Goal: Task Accomplishment & Management: Use online tool/utility

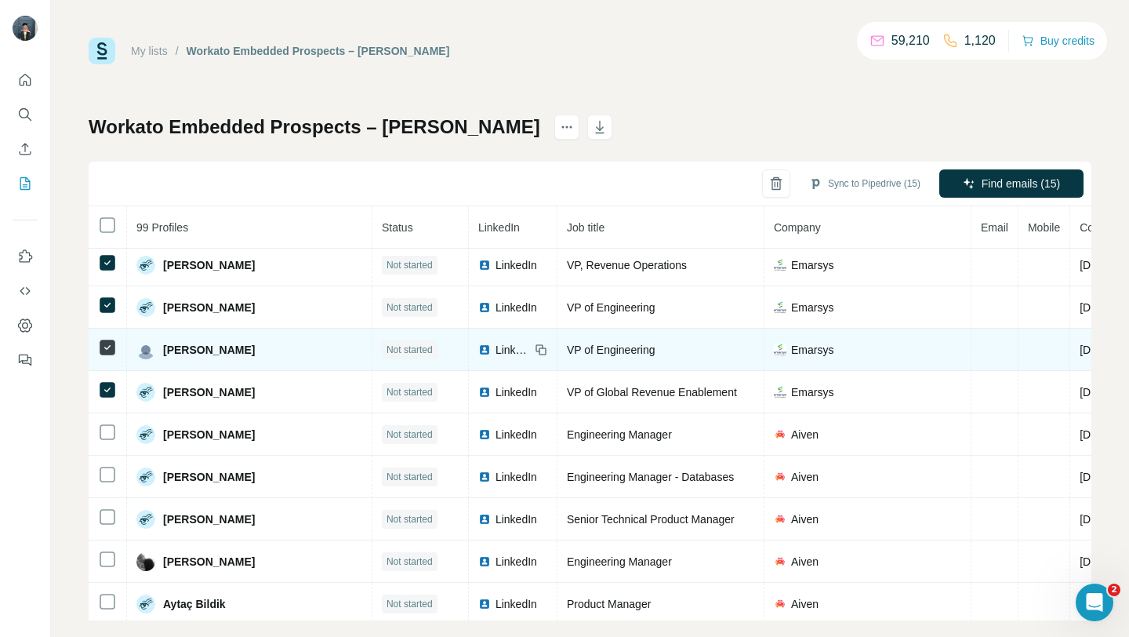
scroll to position [938, 0]
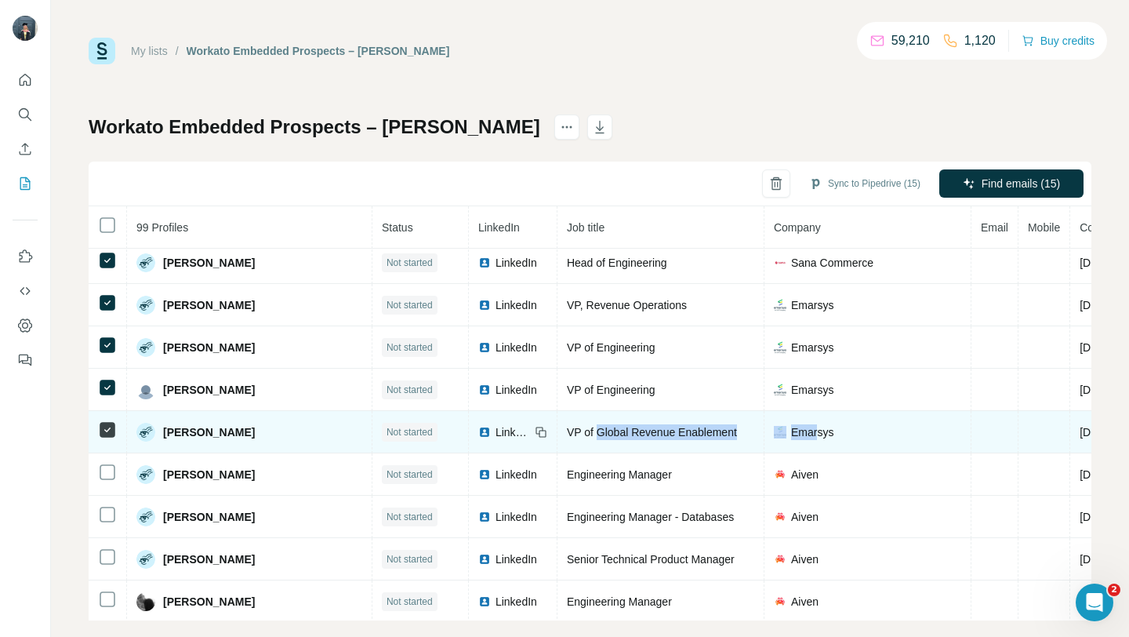
drag, startPoint x: 551, startPoint y: 427, endPoint x: 771, endPoint y: 432, distance: 219.5
click at [771, 432] on tr "[PERSON_NAME] Not started LinkedIn VP of Global Revenue Enablement Emarsys [DOM…" at bounding box center [730, 432] width 1283 height 42
click at [612, 428] on span "VP of Global Revenue Enablement" at bounding box center [652, 432] width 170 height 13
drag, startPoint x: 519, startPoint y: 428, endPoint x: 734, endPoint y: 428, distance: 214.8
click at [734, 428] on tr "[PERSON_NAME] Not started LinkedIn VP of Global Revenue Enablement Emarsys [DOM…" at bounding box center [730, 432] width 1283 height 42
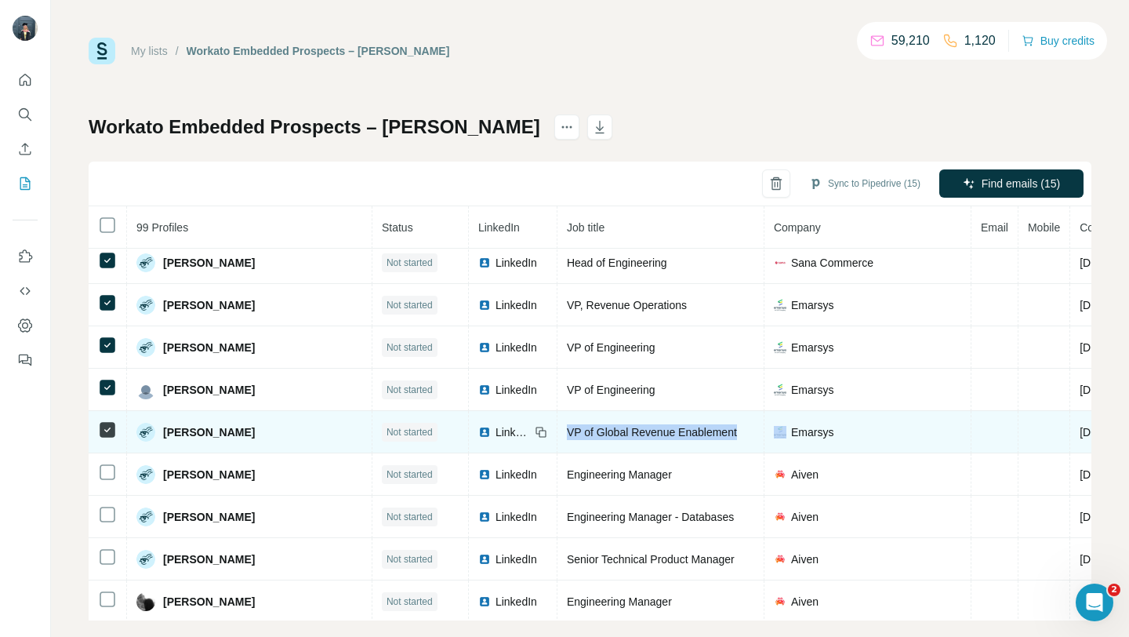
copy span "VP of Global Revenue Enablement"
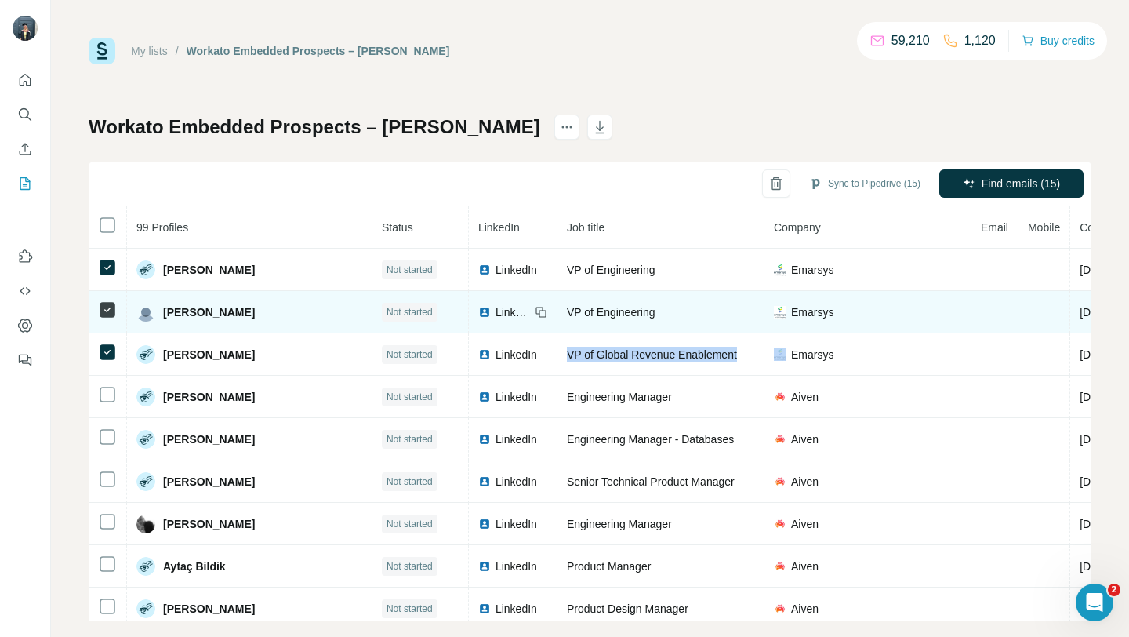
scroll to position [1017, 0]
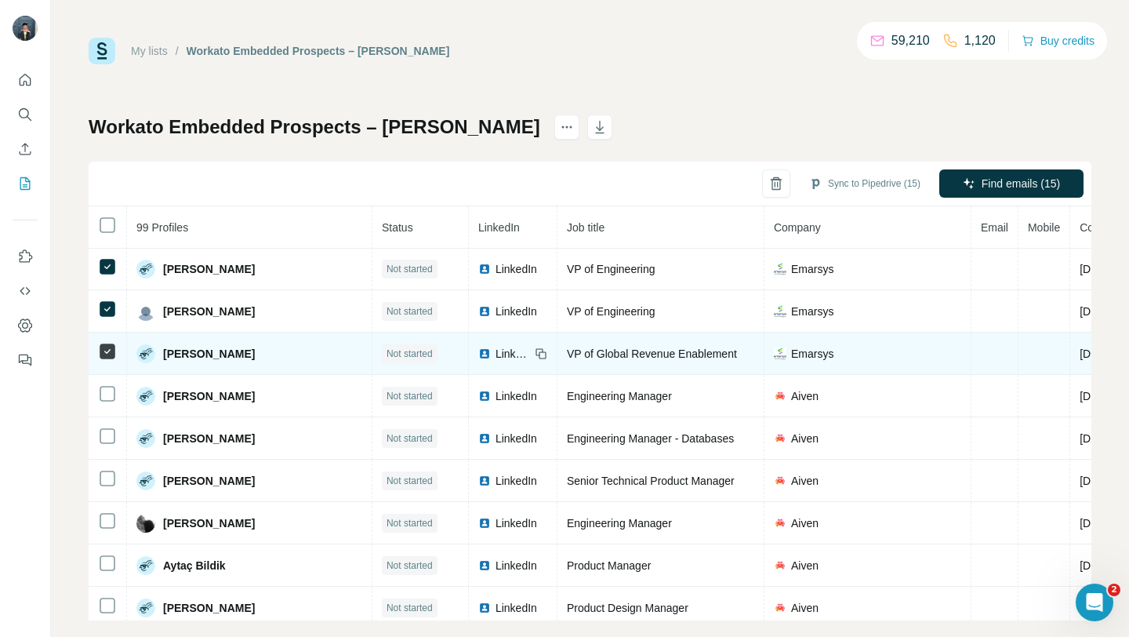
click at [572, 360] on div "VP of Global Revenue Enablement" at bounding box center [660, 354] width 187 height 16
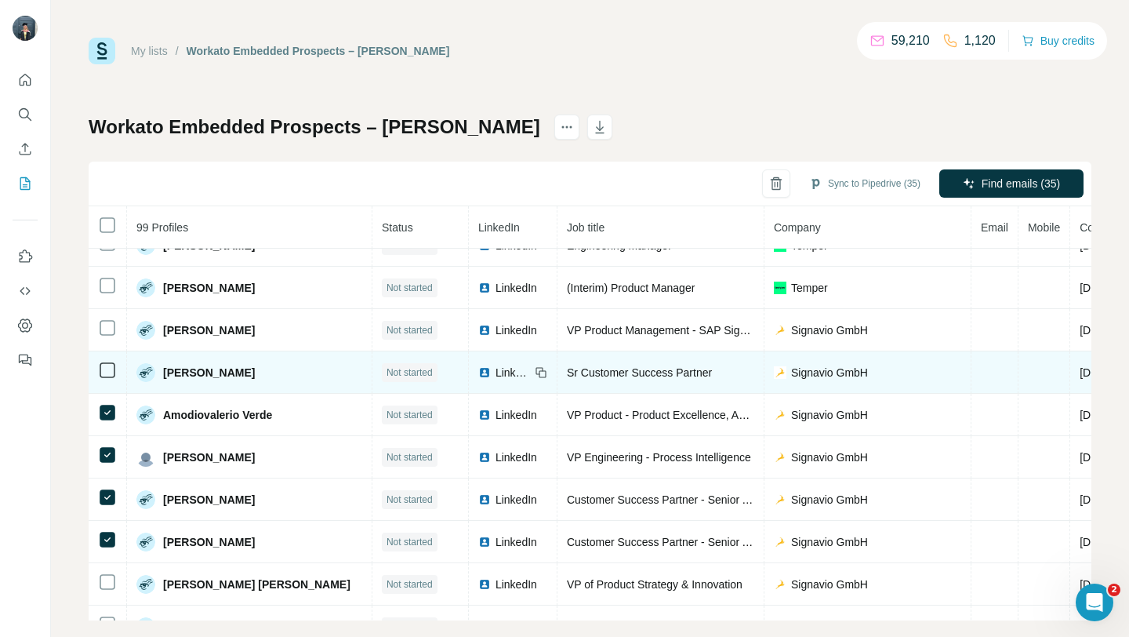
scroll to position [2485, 0]
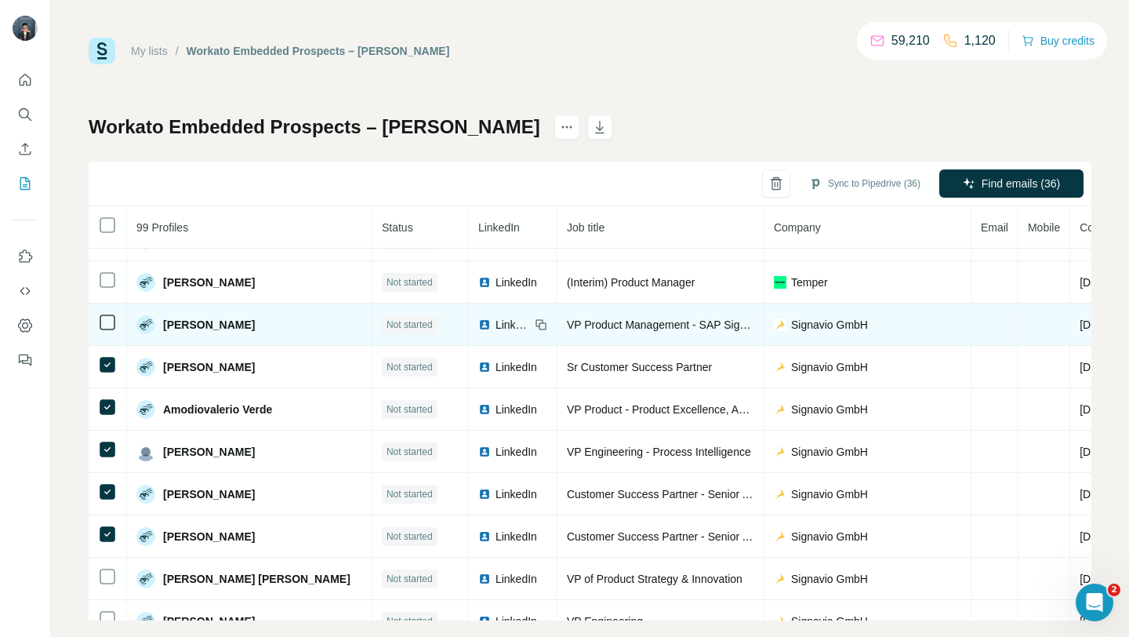
click at [98, 322] on icon at bounding box center [107, 322] width 19 height 19
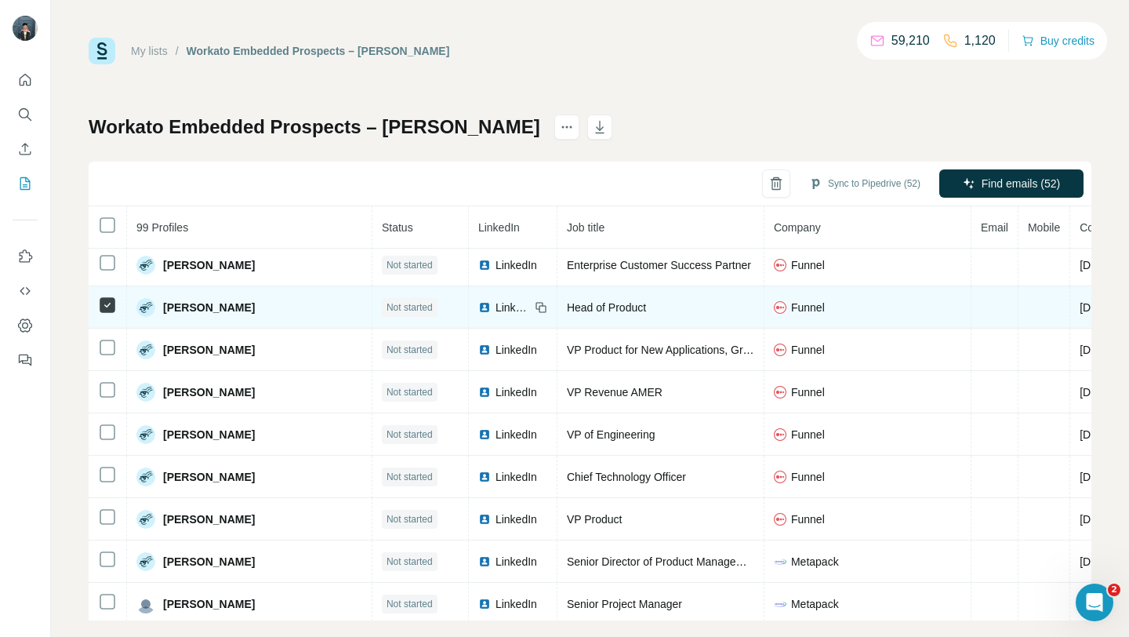
scroll to position [3688, 0]
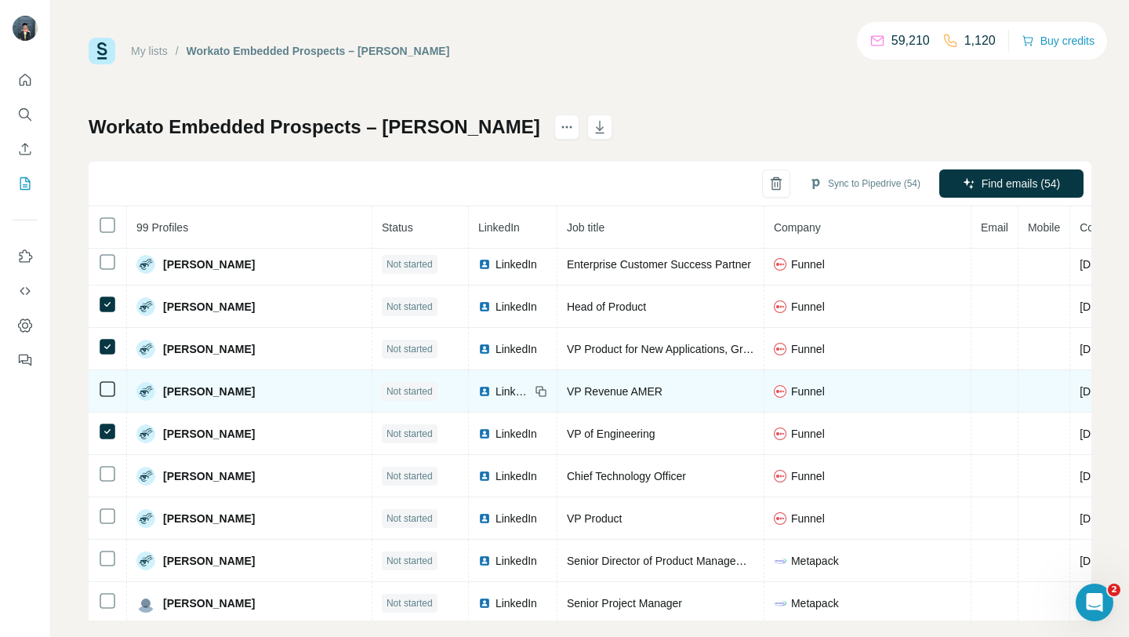
click at [108, 375] on td at bounding box center [108, 391] width 38 height 42
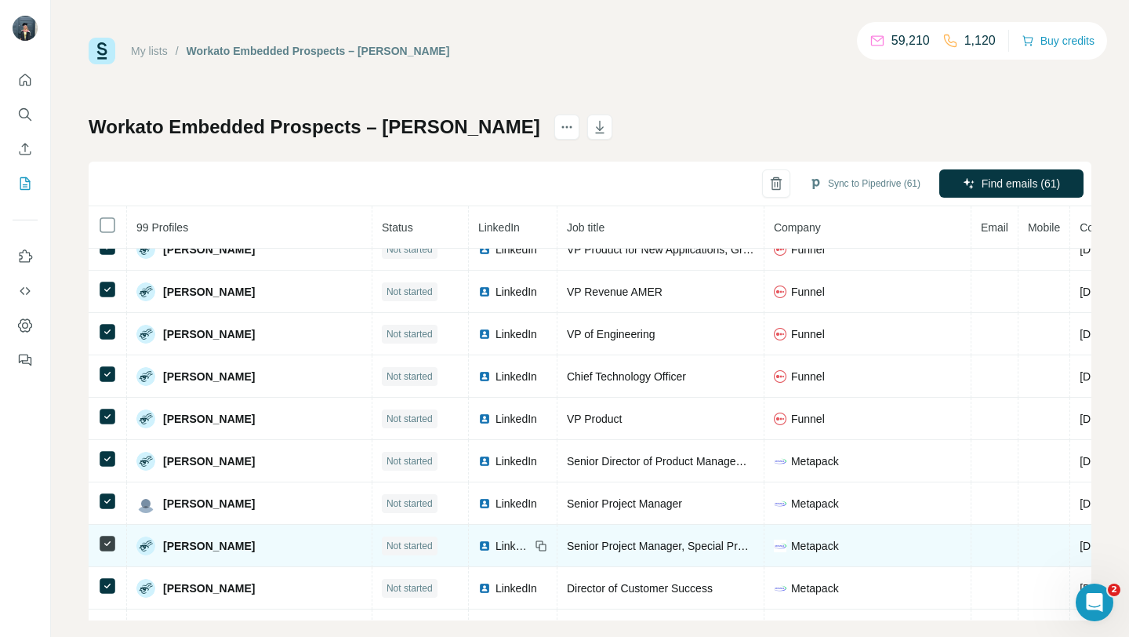
scroll to position [3819, 0]
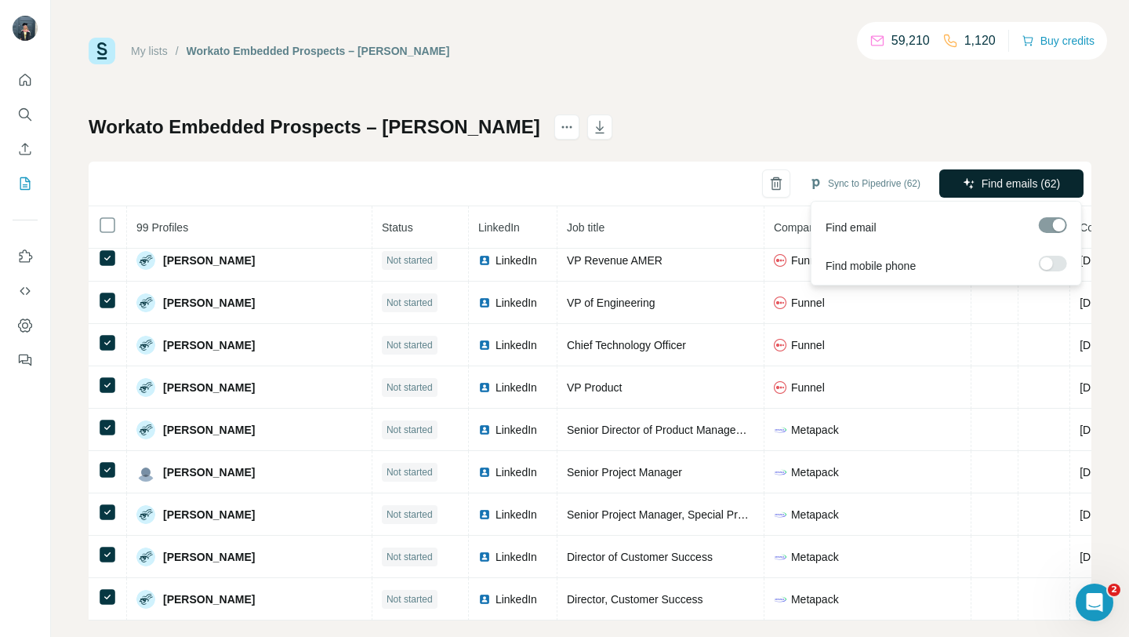
click at [1031, 182] on span "Find emails (62)" at bounding box center [1020, 184] width 78 height 16
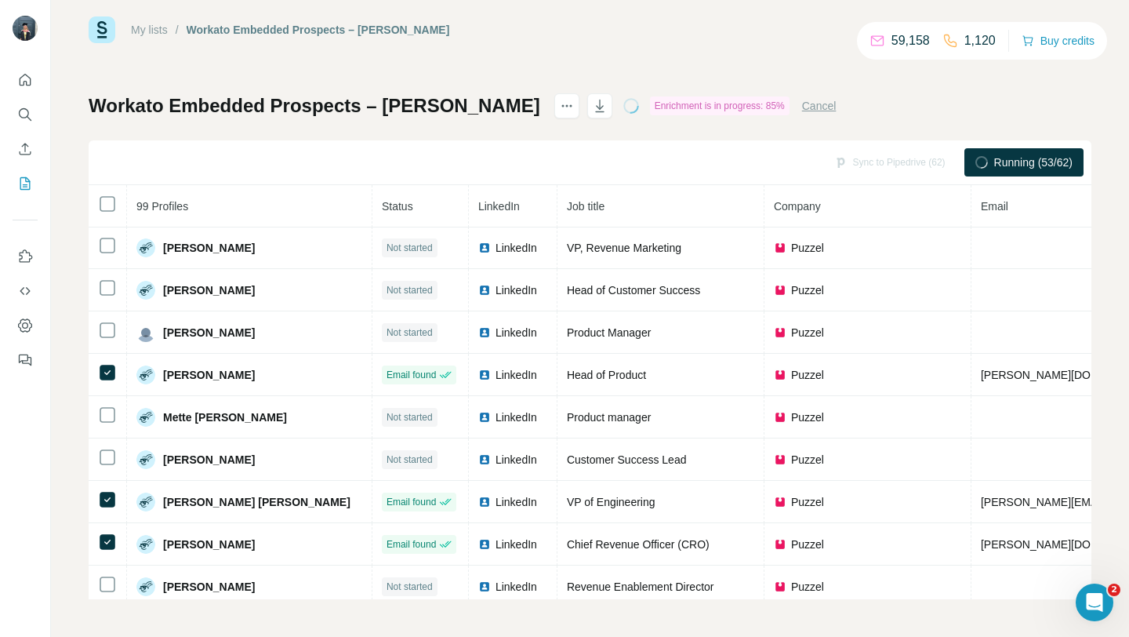
scroll to position [0, 0]
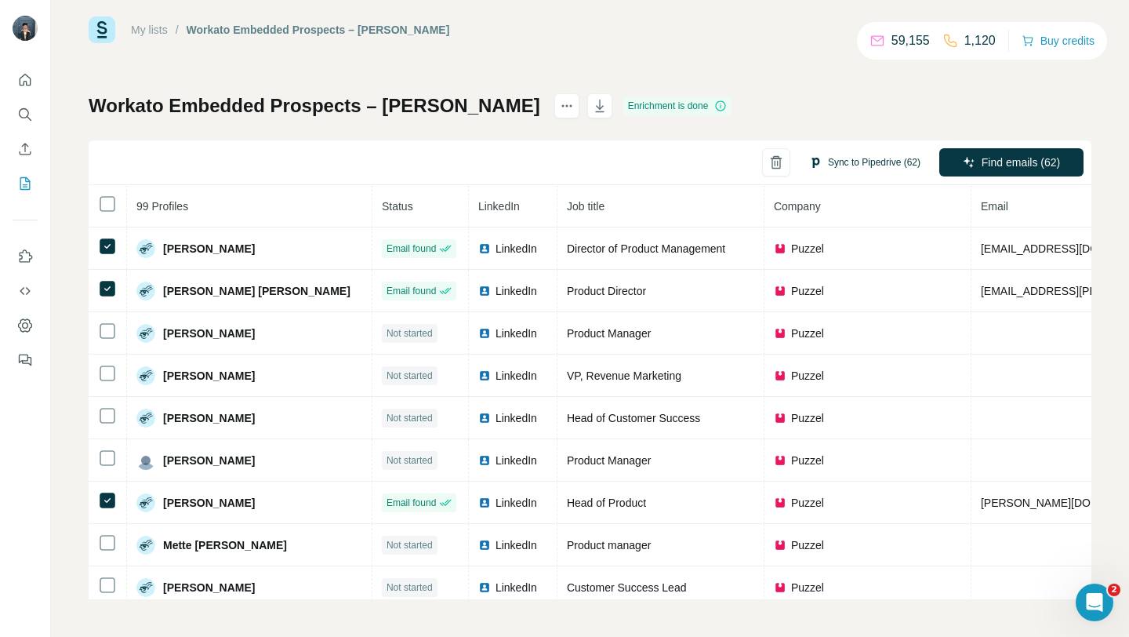
click at [837, 158] on button "Sync to Pipedrive (62)" at bounding box center [864, 163] width 133 height 24
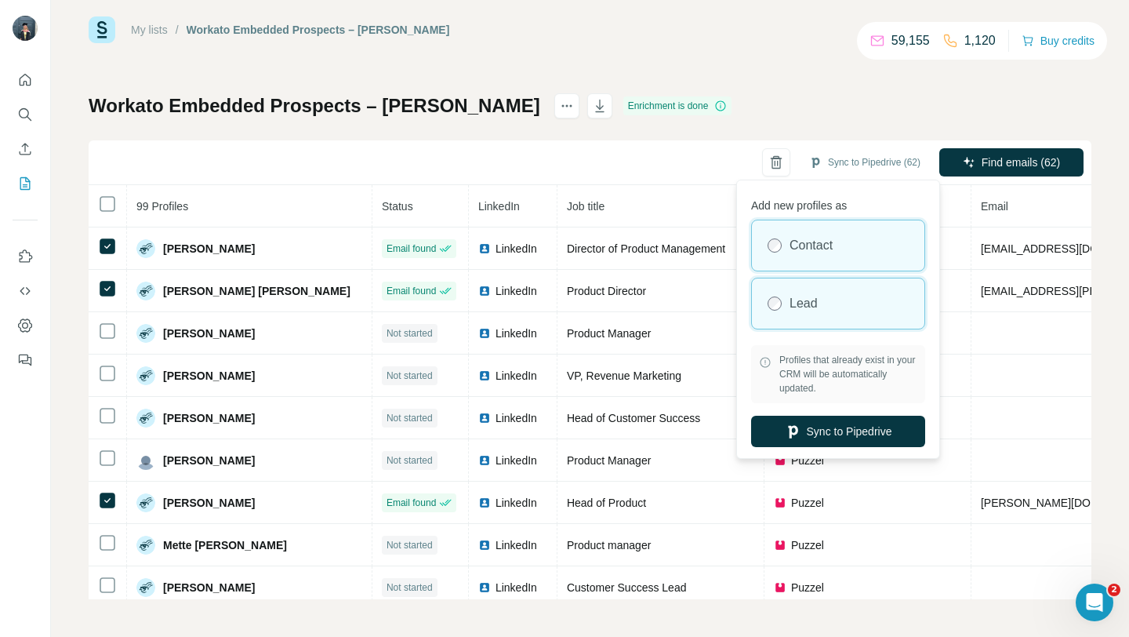
click at [784, 247] on div "Contact" at bounding box center [838, 245] width 172 height 50
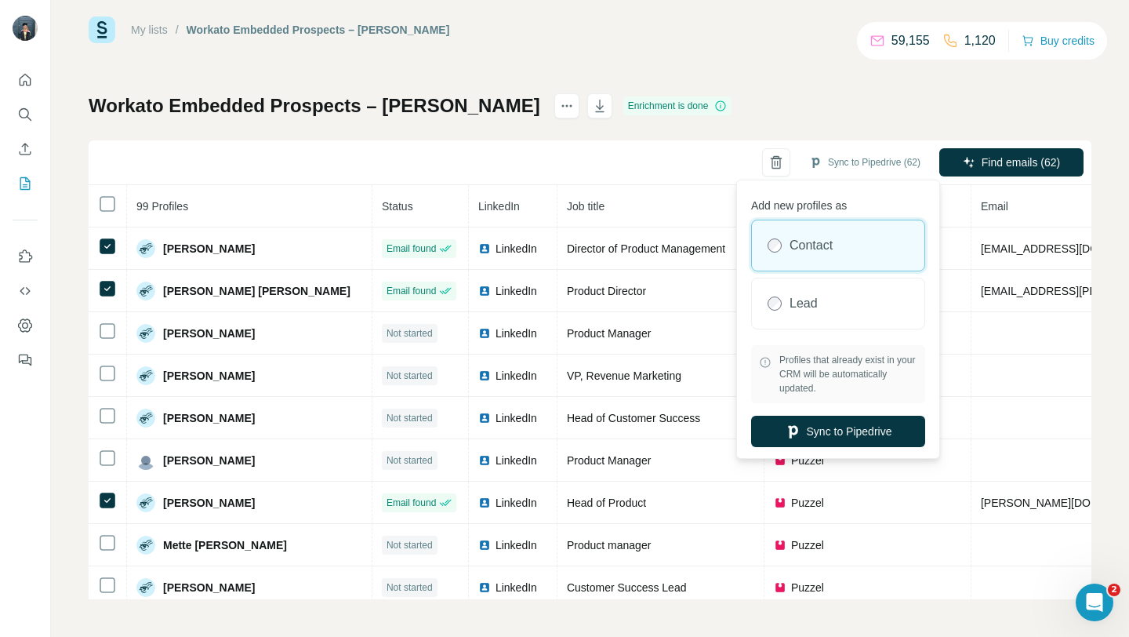
click at [855, 130] on div "Workato Embedded Prospects – [PERSON_NAME] is done Sync to Pipedrive (62) Find …" at bounding box center [590, 346] width 1003 height 506
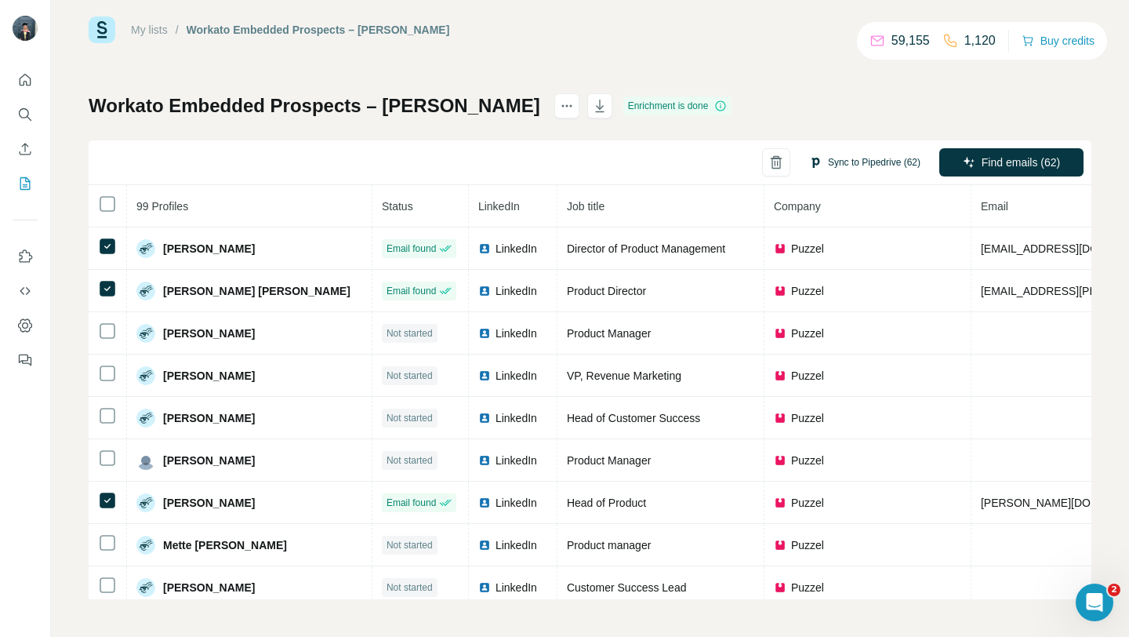
click at [813, 159] on icon "button" at bounding box center [815, 162] width 13 height 13
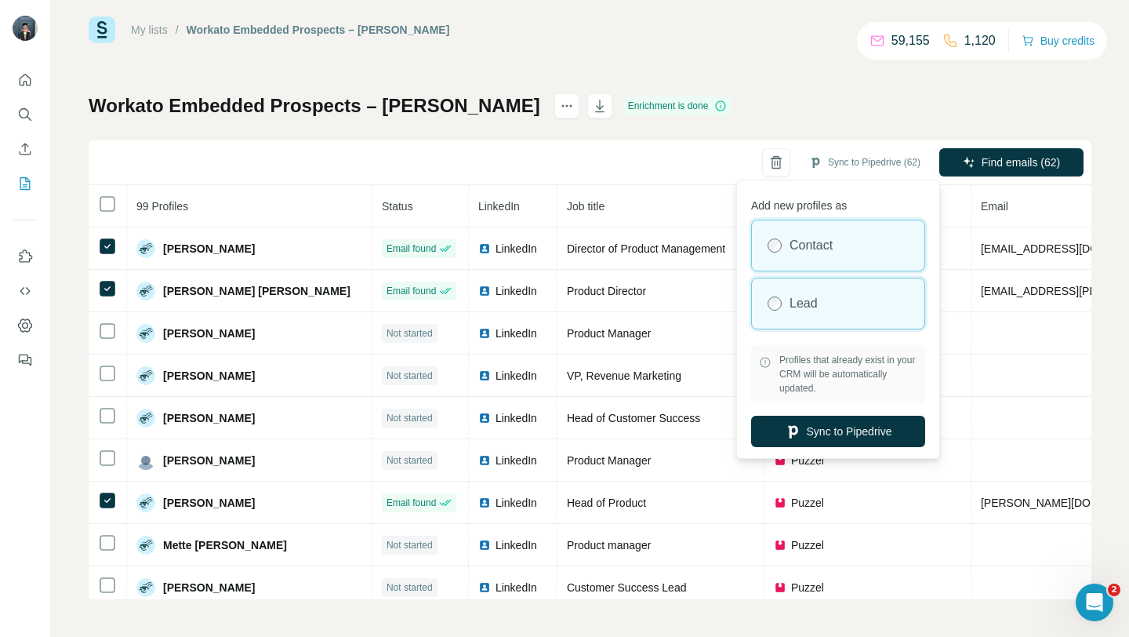
click at [814, 290] on div "Lead" at bounding box center [838, 303] width 172 height 50
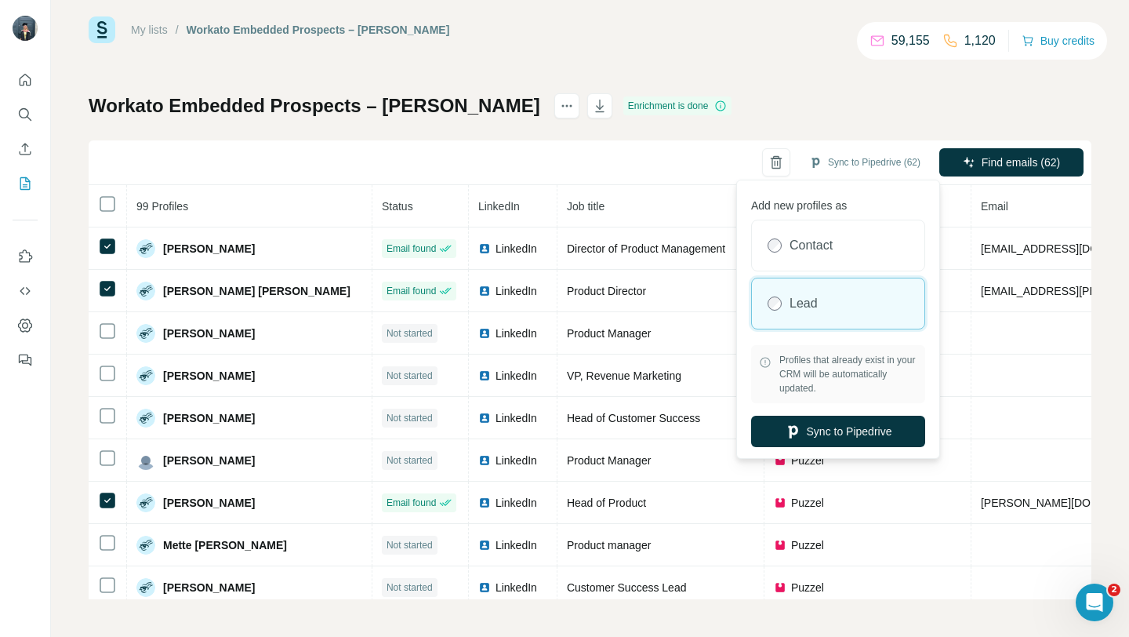
click at [604, 129] on div "Workato Embedded Prospects – [PERSON_NAME] is done Sync to Pipedrive (62) Find …" at bounding box center [590, 346] width 1003 height 506
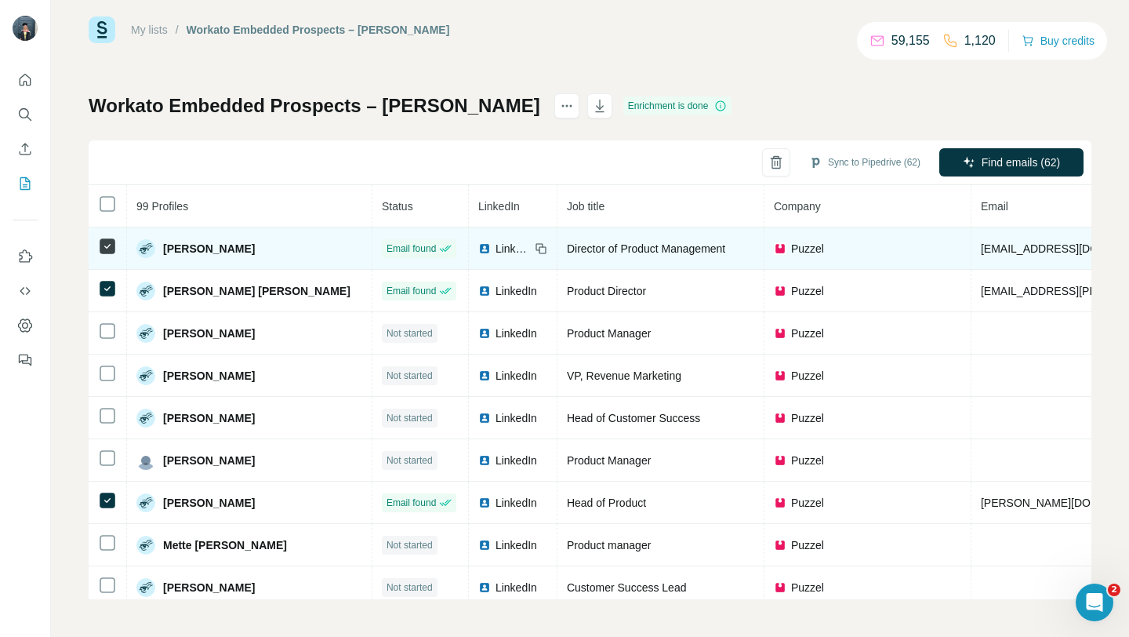
click at [98, 241] on icon at bounding box center [107, 246] width 19 height 19
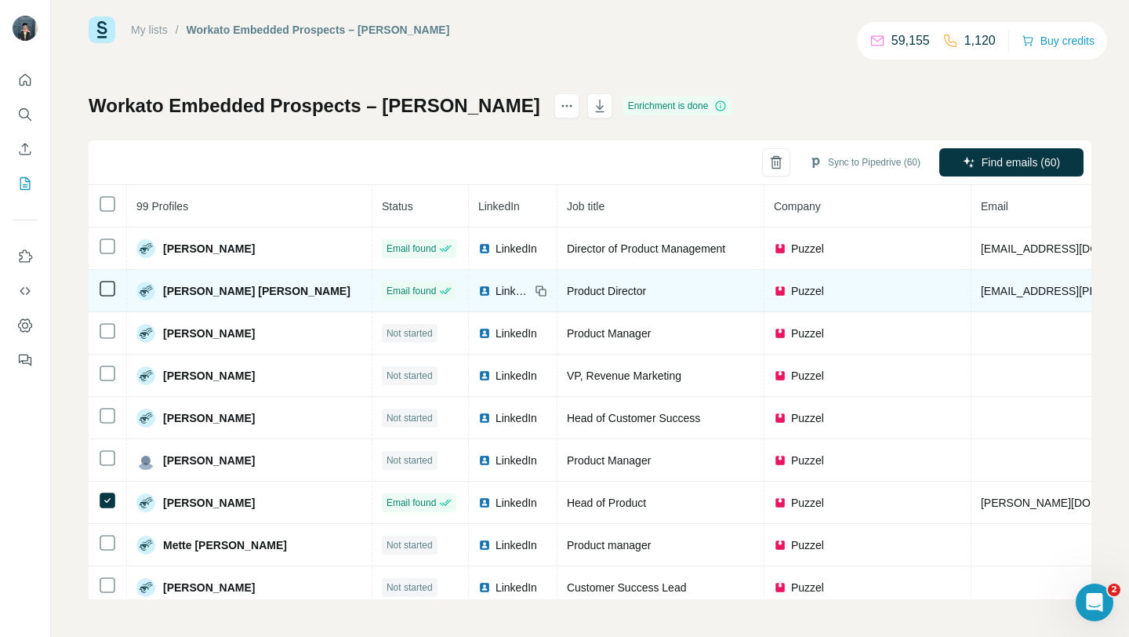
click at [111, 297] on icon at bounding box center [107, 288] width 19 height 19
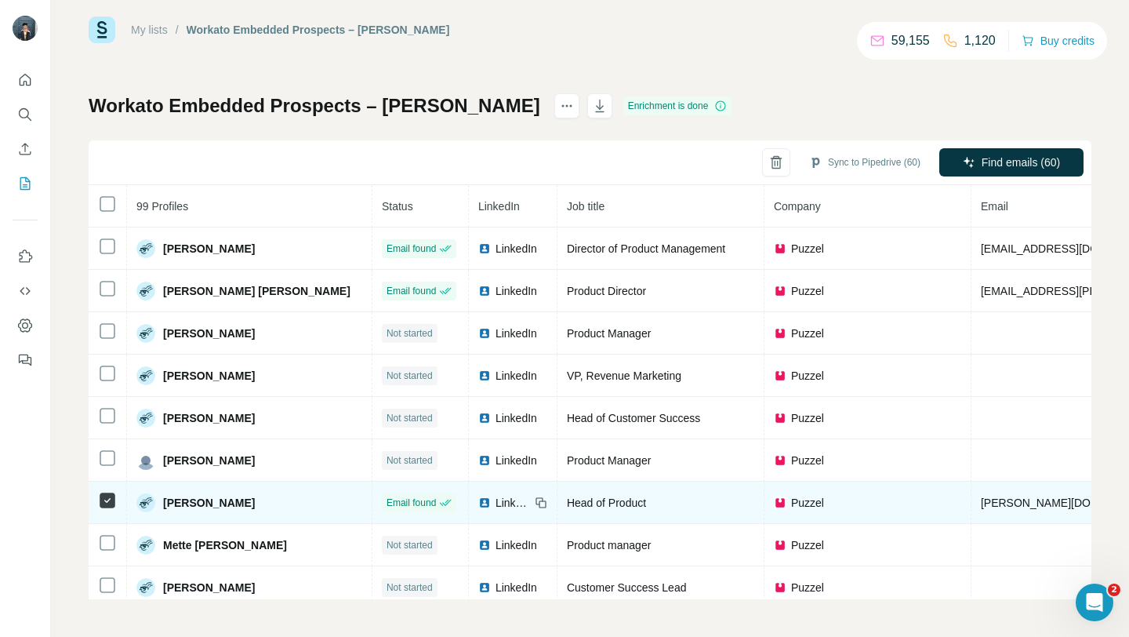
click at [108, 491] on icon at bounding box center [107, 500] width 19 height 19
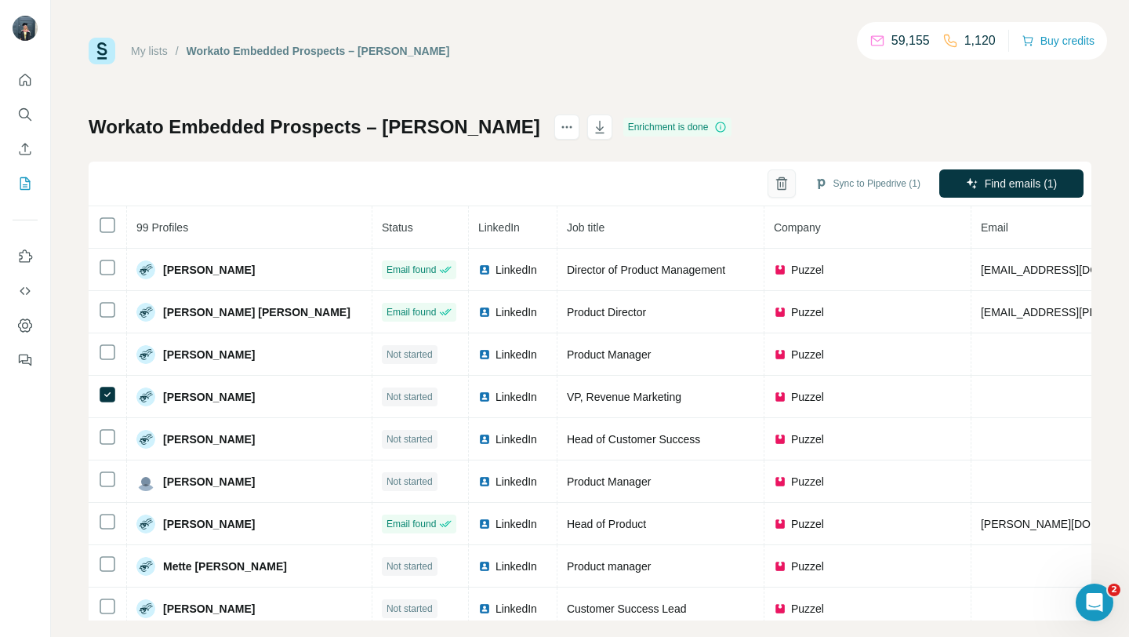
click at [779, 182] on icon "button" at bounding box center [781, 184] width 4 height 5
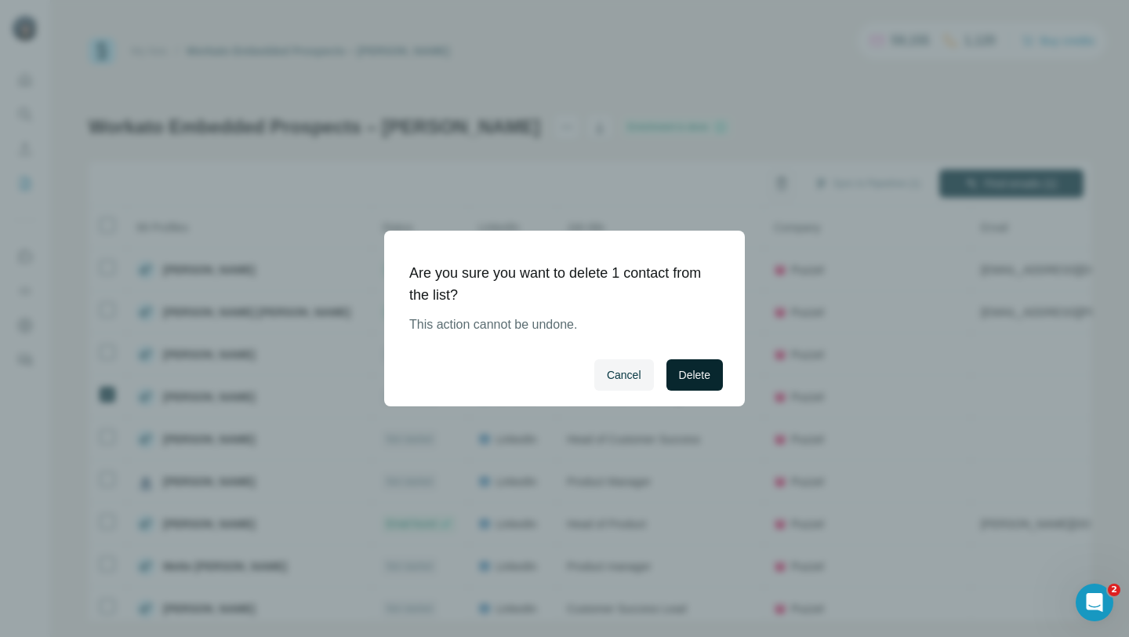
click at [698, 382] on span "Delete" at bounding box center [694, 375] width 31 height 16
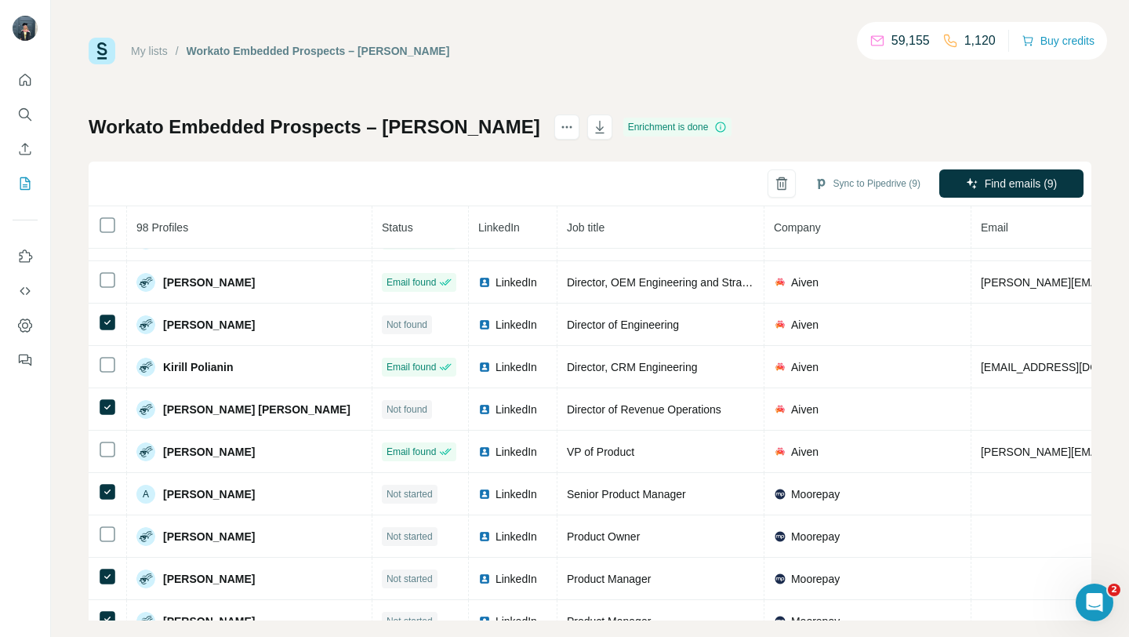
scroll to position [1438, 0]
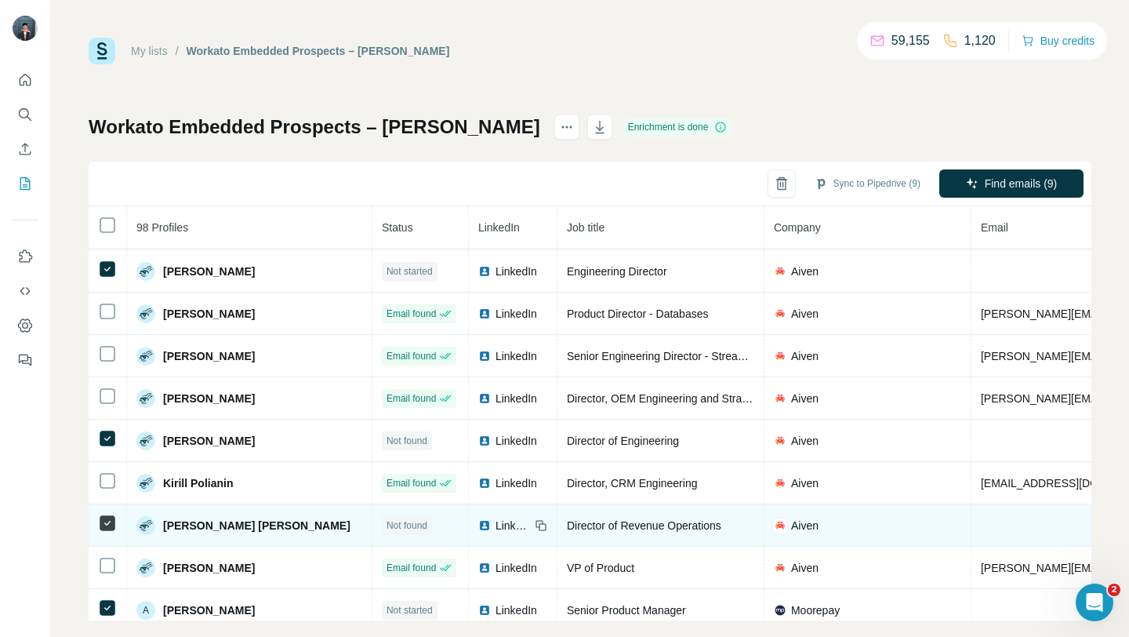
click at [98, 524] on icon at bounding box center [107, 522] width 19 height 19
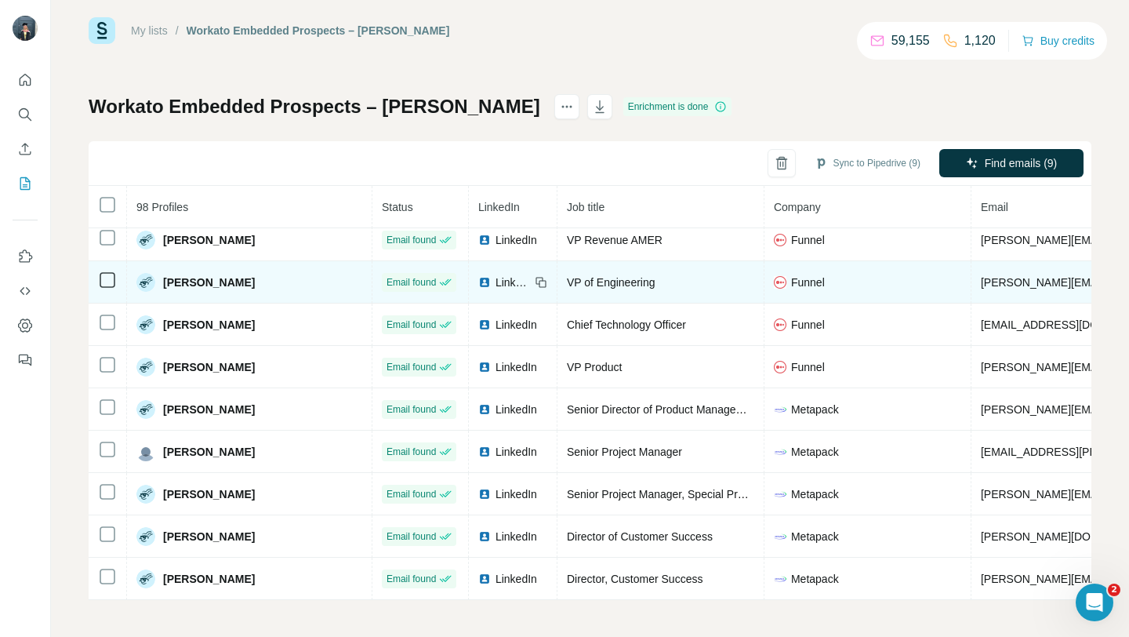
scroll to position [21, 0]
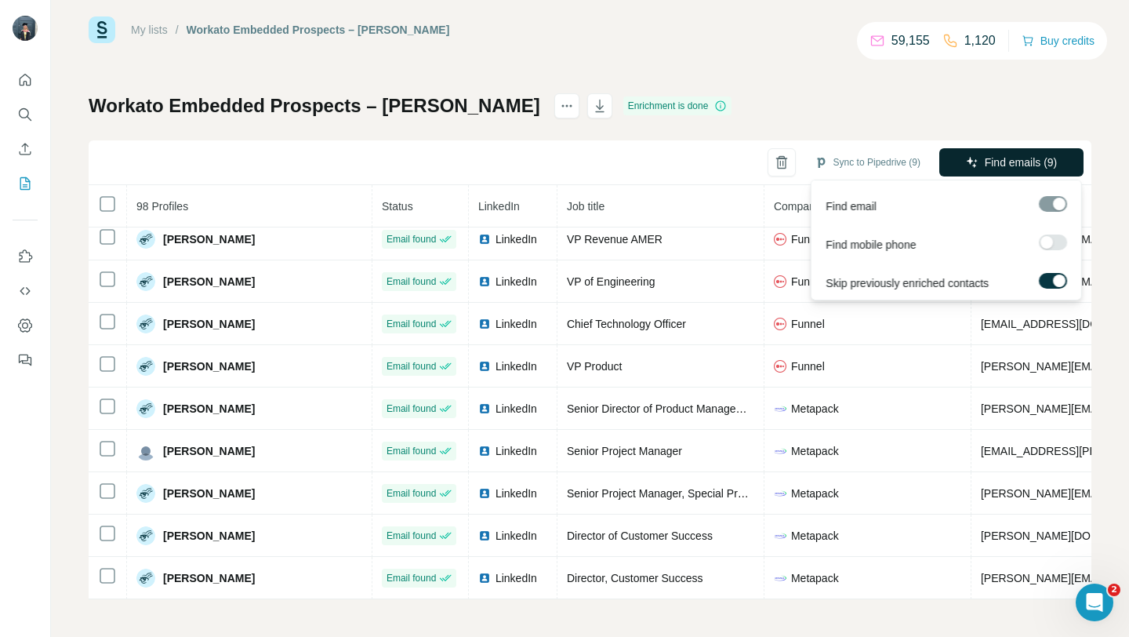
click at [1003, 172] on button "Find emails (9)" at bounding box center [1011, 162] width 144 height 28
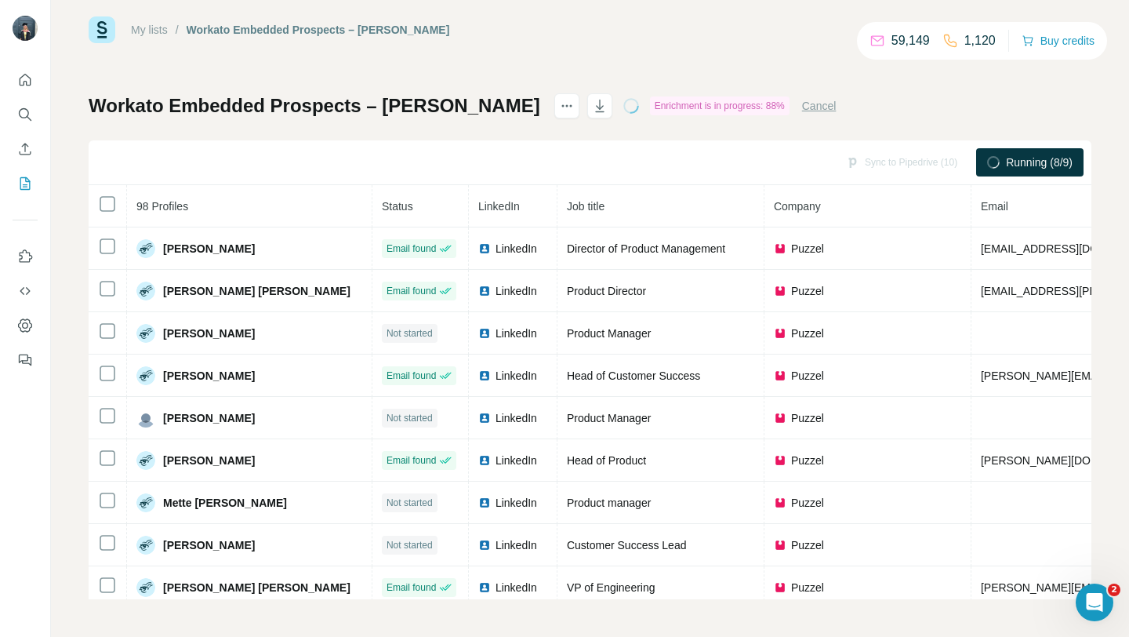
scroll to position [0, 0]
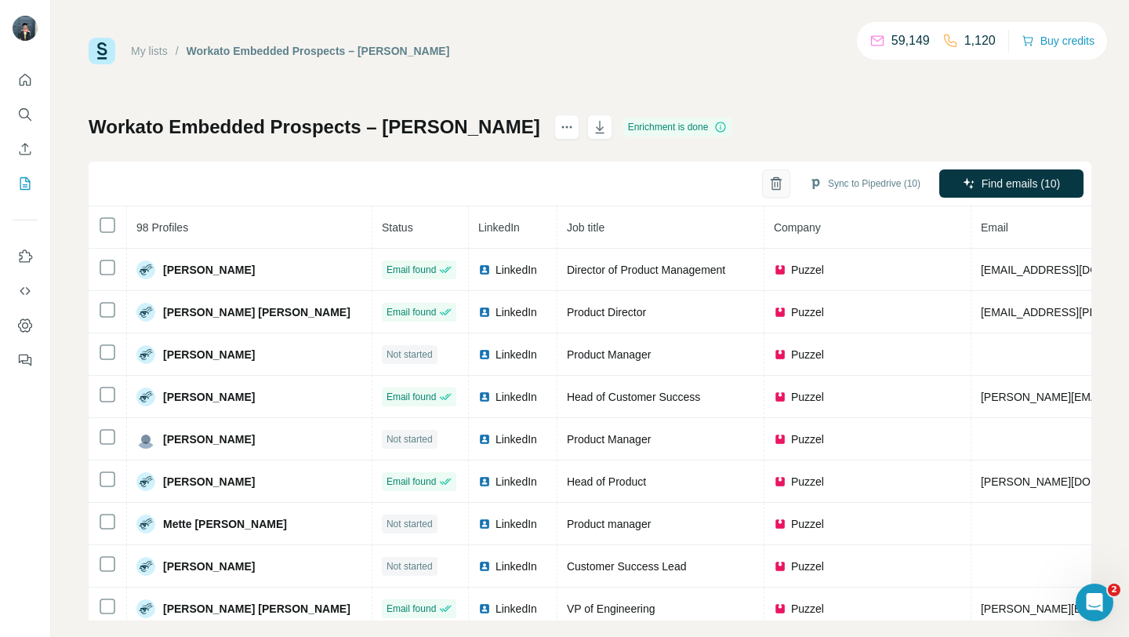
click at [774, 187] on icon "button" at bounding box center [776, 184] width 4 height 5
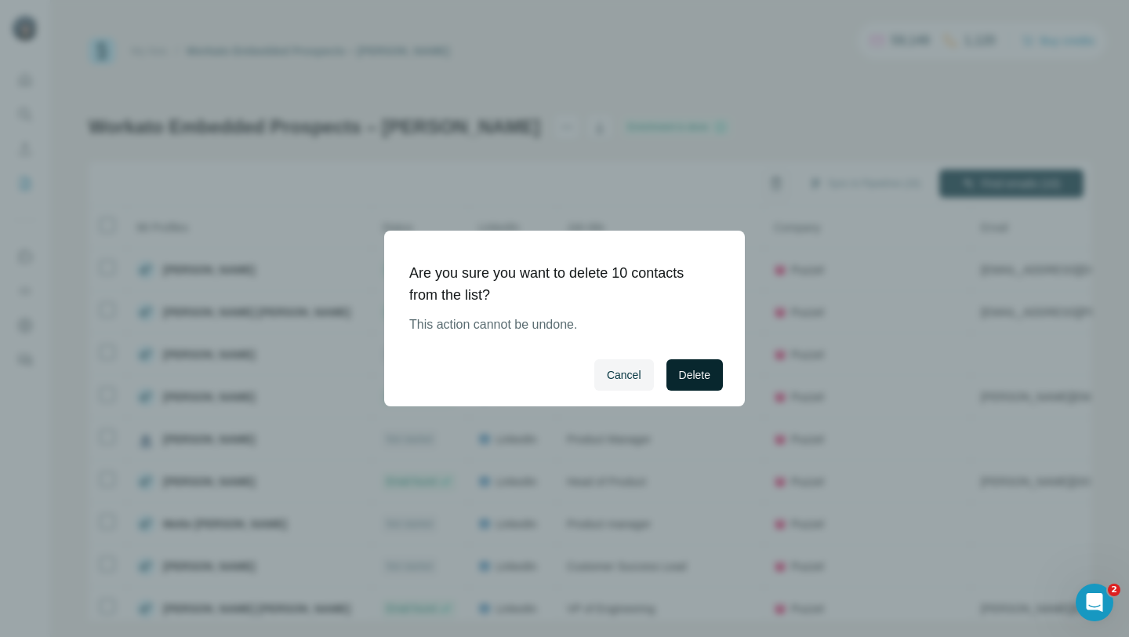
click at [701, 377] on span "Delete" at bounding box center [694, 375] width 31 height 16
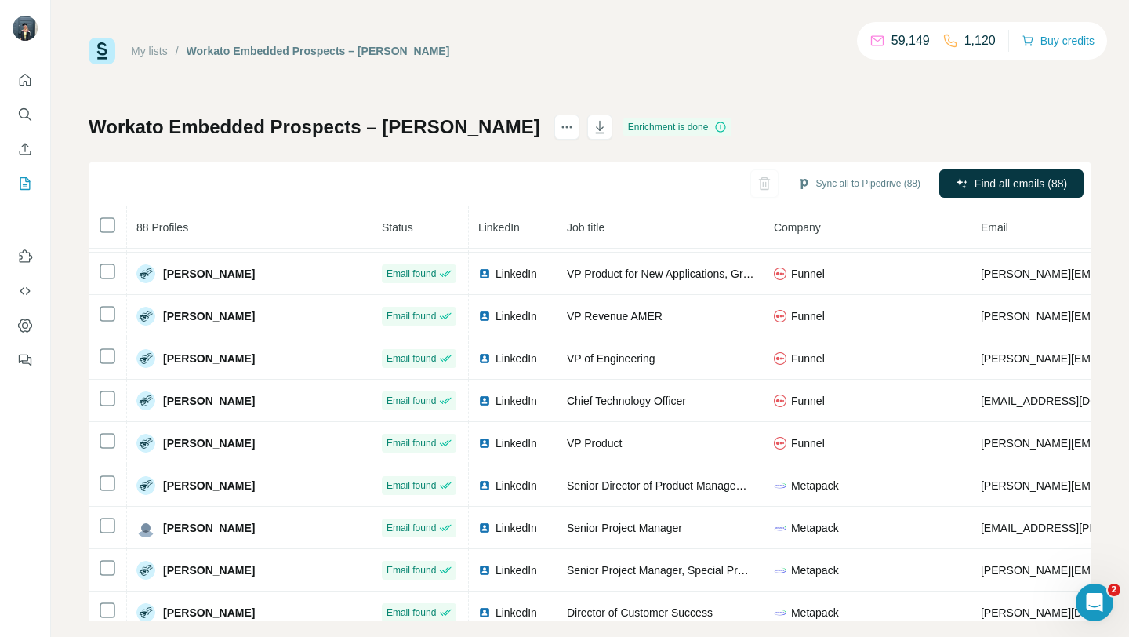
scroll to position [3354, 0]
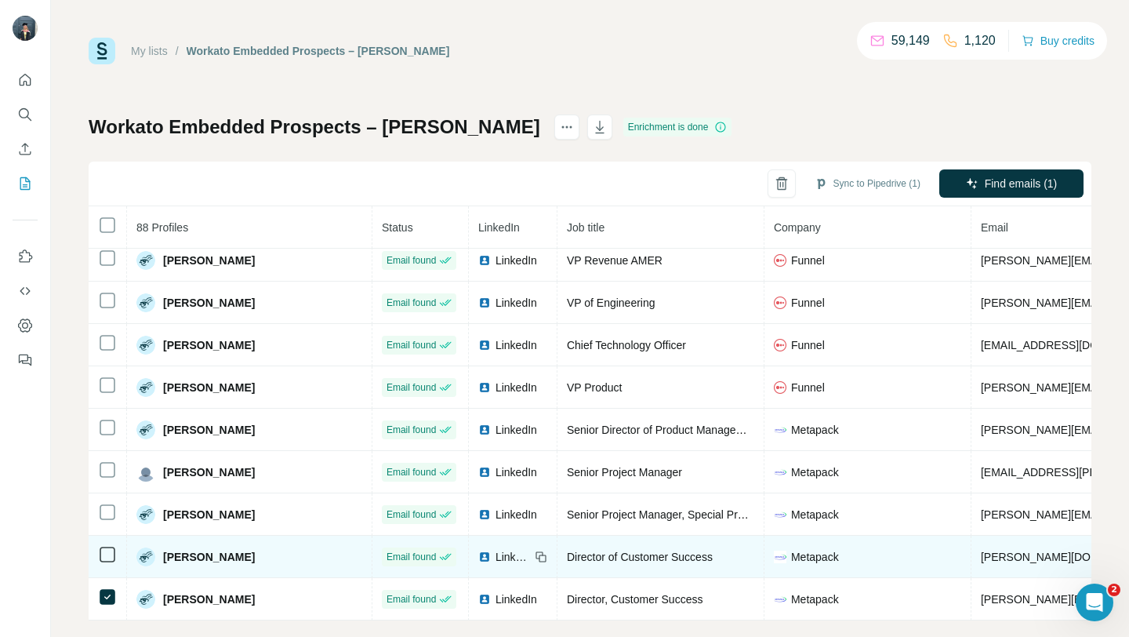
click at [107, 542] on td at bounding box center [108, 556] width 38 height 42
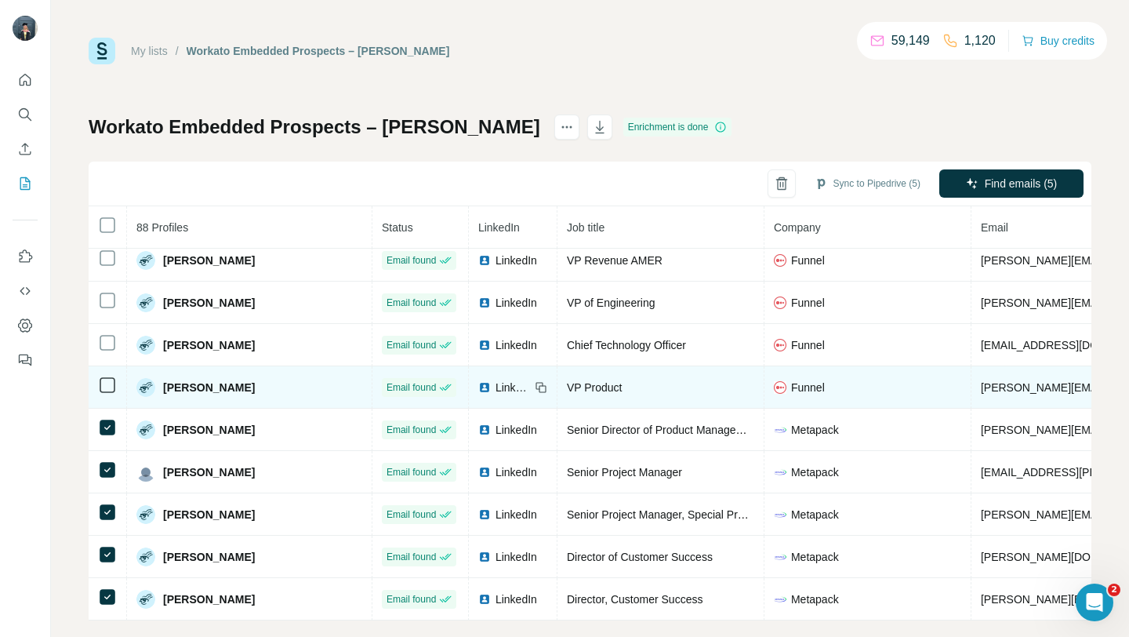
click at [110, 394] on icon at bounding box center [107, 384] width 19 height 19
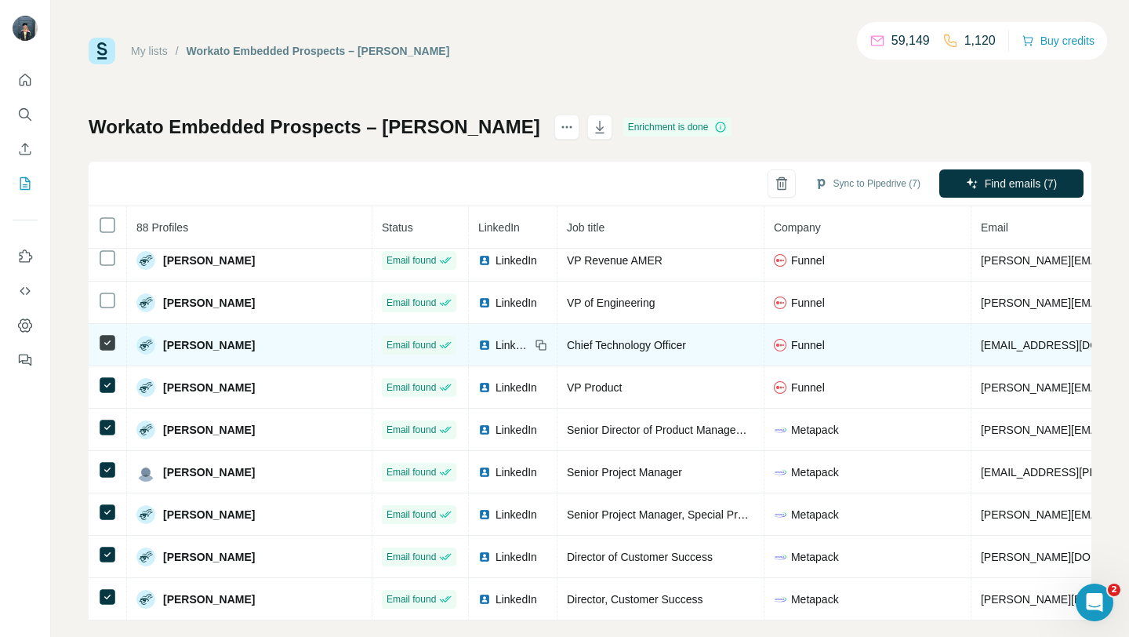
scroll to position [3271, 0]
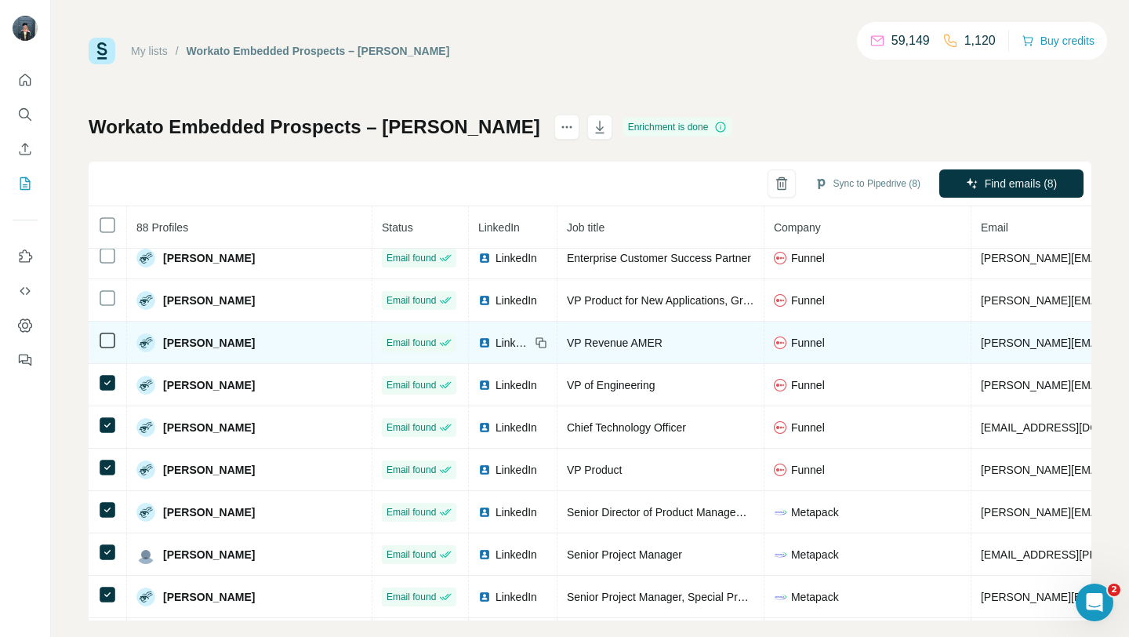
click at [109, 328] on td at bounding box center [108, 342] width 38 height 42
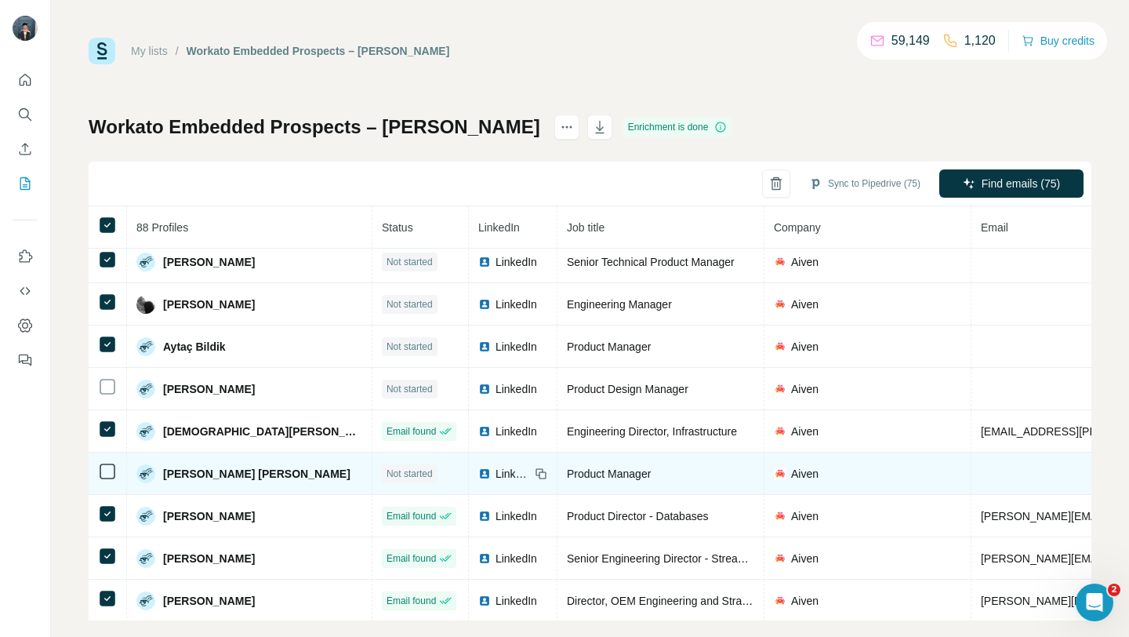
scroll to position [1102, 0]
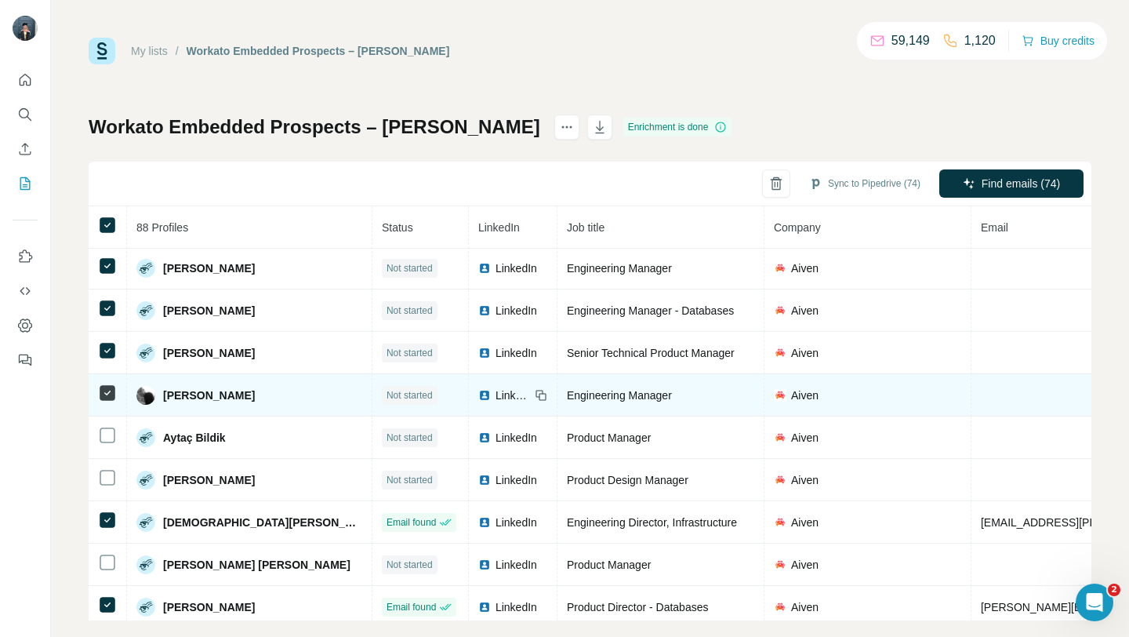
click at [103, 383] on icon at bounding box center [107, 392] width 19 height 19
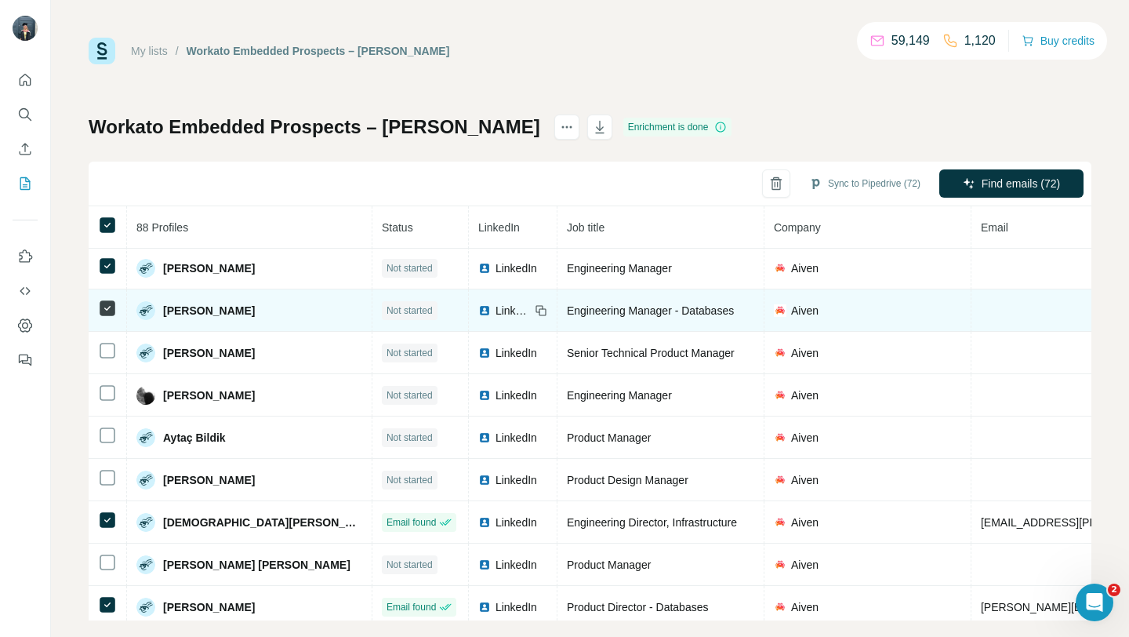
click at [106, 317] on icon at bounding box center [107, 308] width 19 height 19
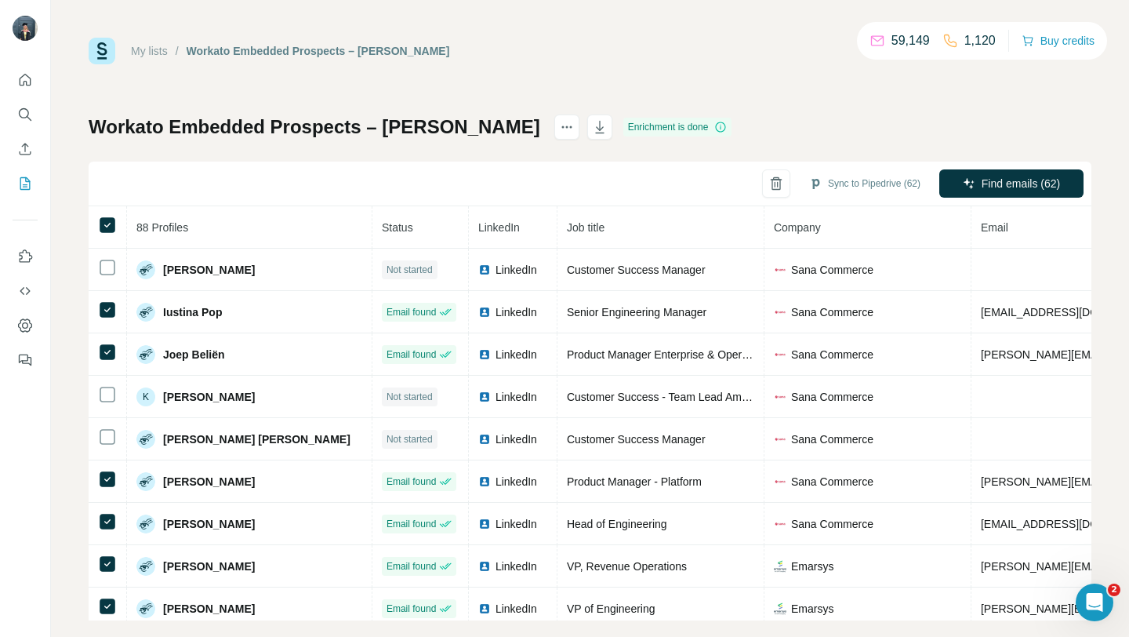
scroll to position [1134, 0]
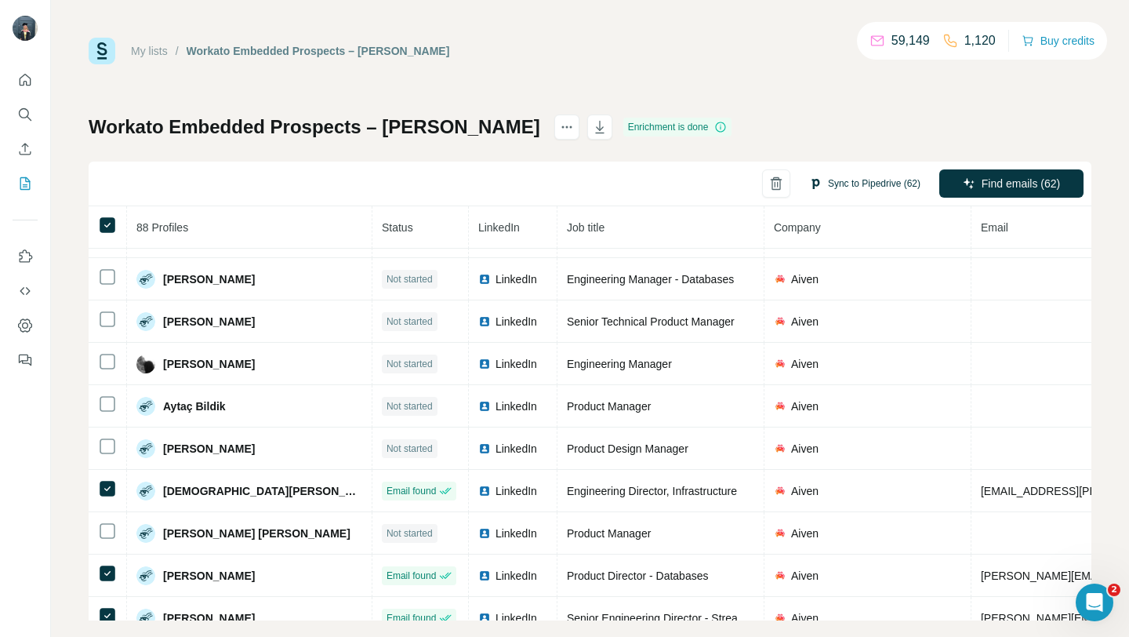
click at [872, 179] on button "Sync to Pipedrive (62)" at bounding box center [864, 184] width 133 height 24
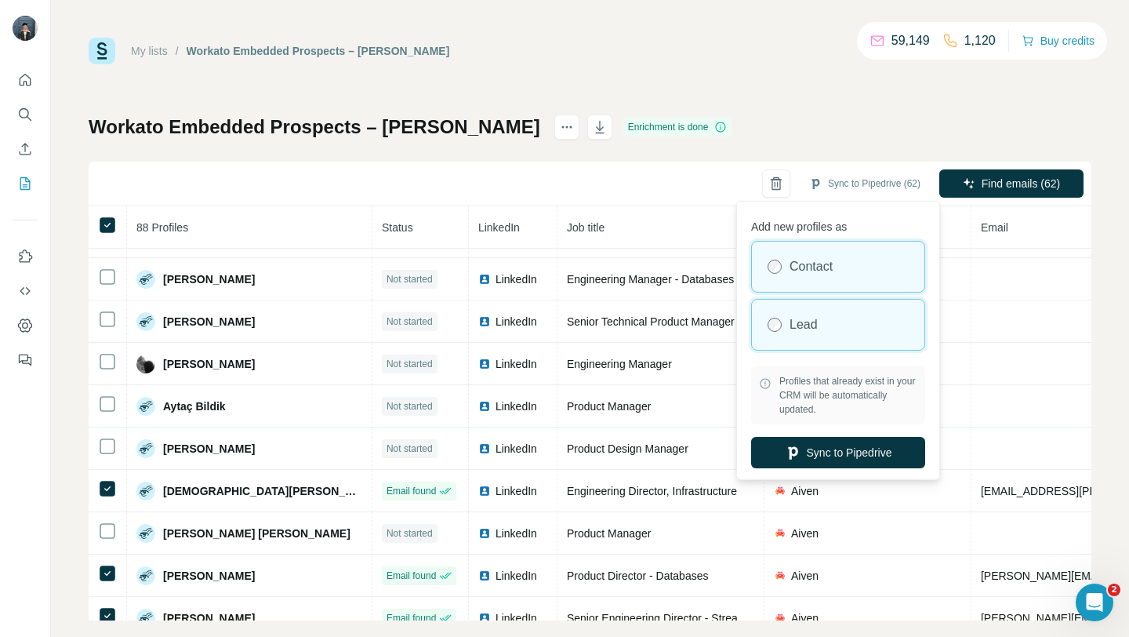
click at [793, 338] on div "Lead" at bounding box center [838, 324] width 172 height 50
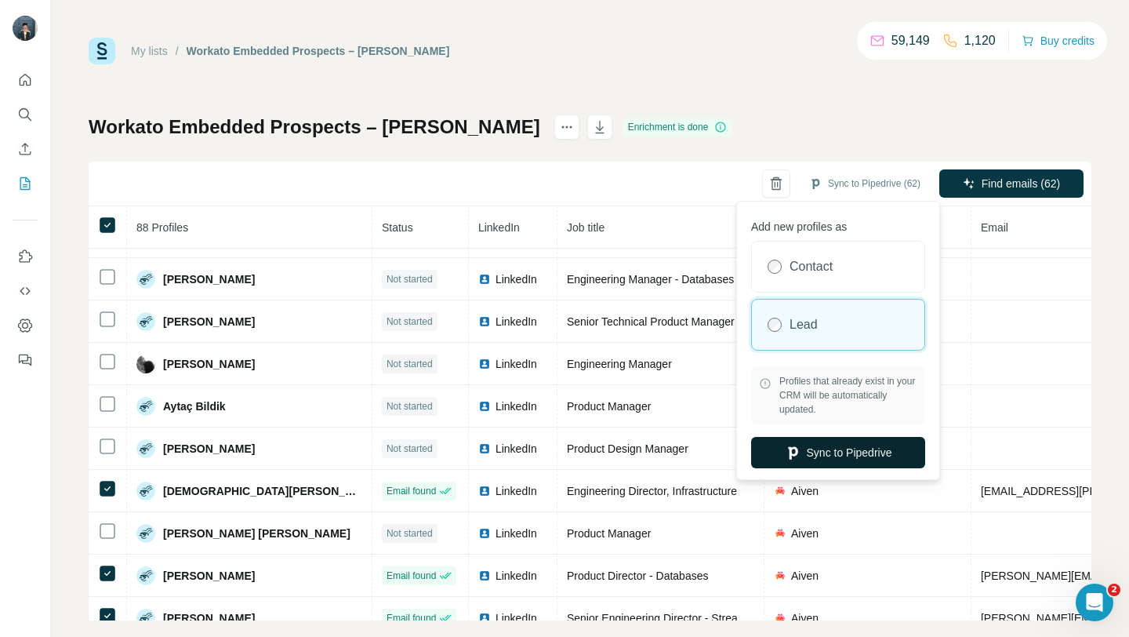
click at [819, 463] on button "Sync to Pipedrive" at bounding box center [838, 452] width 174 height 31
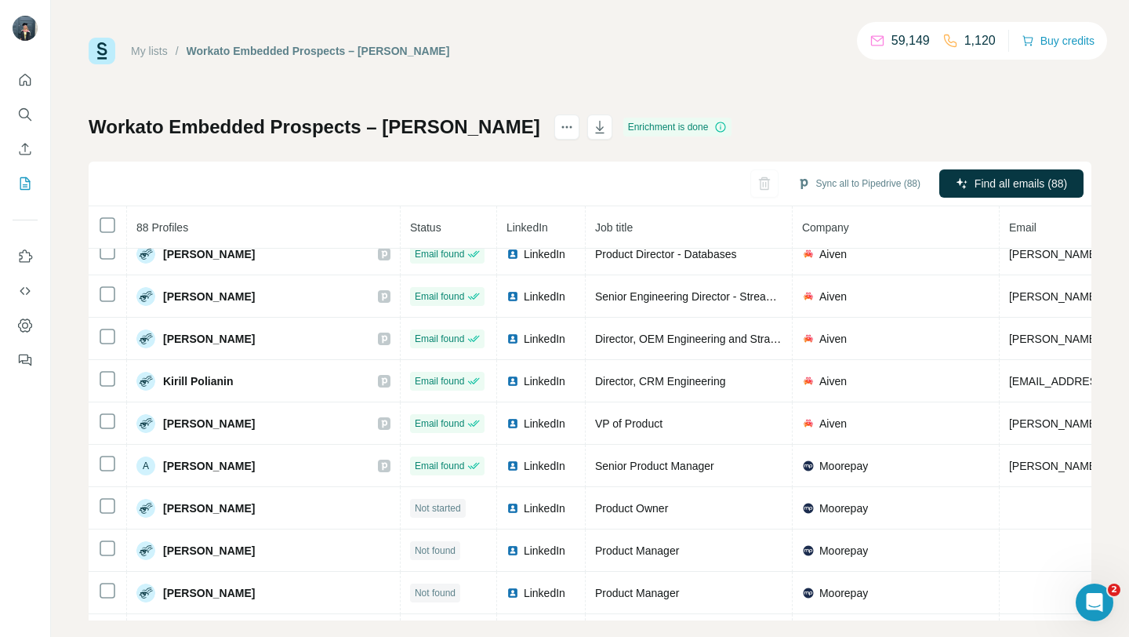
scroll to position [1453, 0]
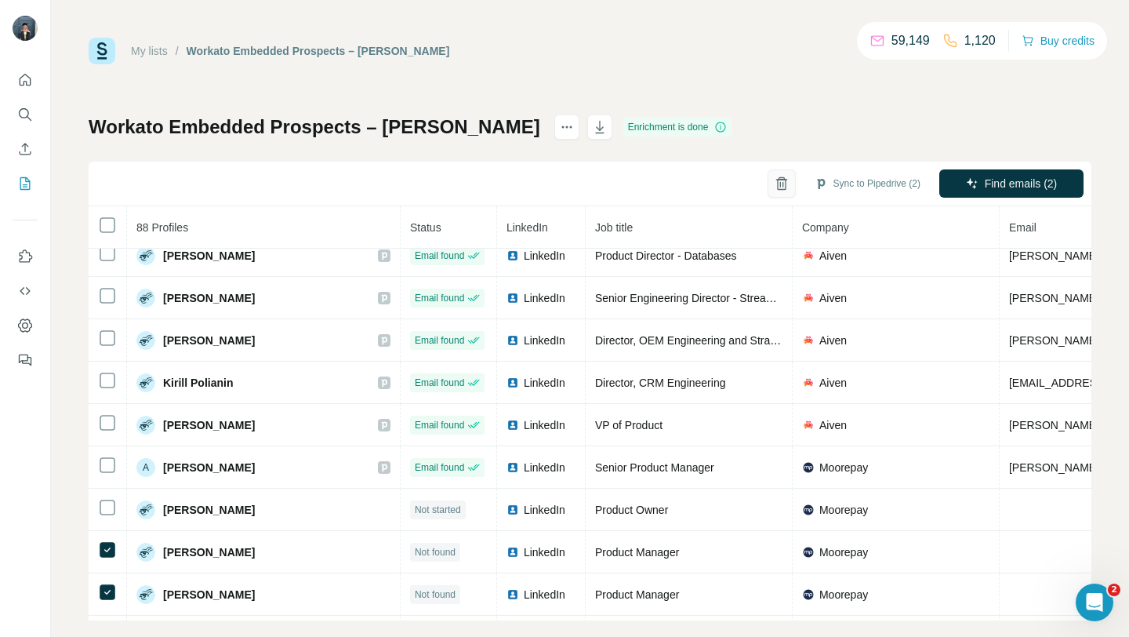
click at [769, 173] on button "button" at bounding box center [781, 183] width 28 height 28
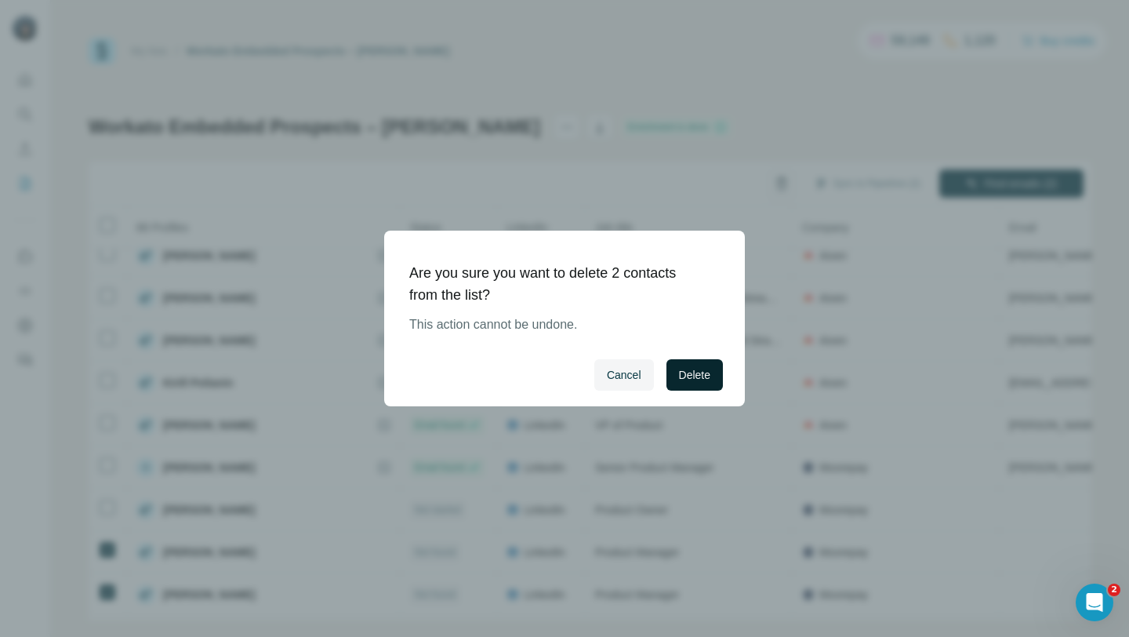
click at [706, 371] on span "Delete" at bounding box center [694, 375] width 31 height 16
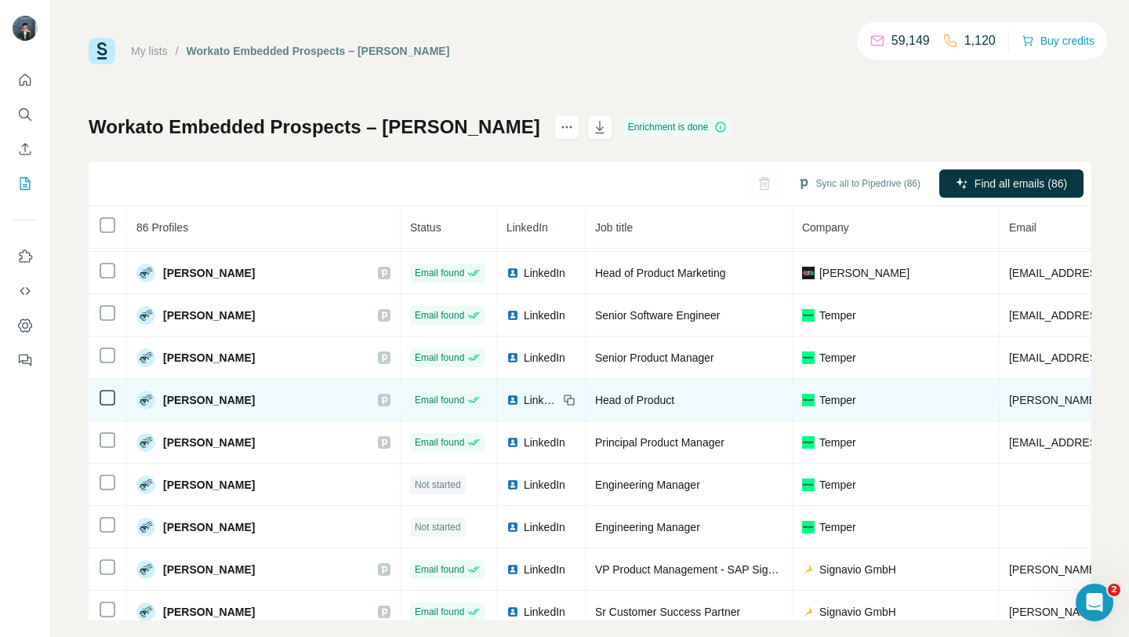
scroll to position [1860, 0]
